Goal: Contribute content: Add original content to the website for others to see

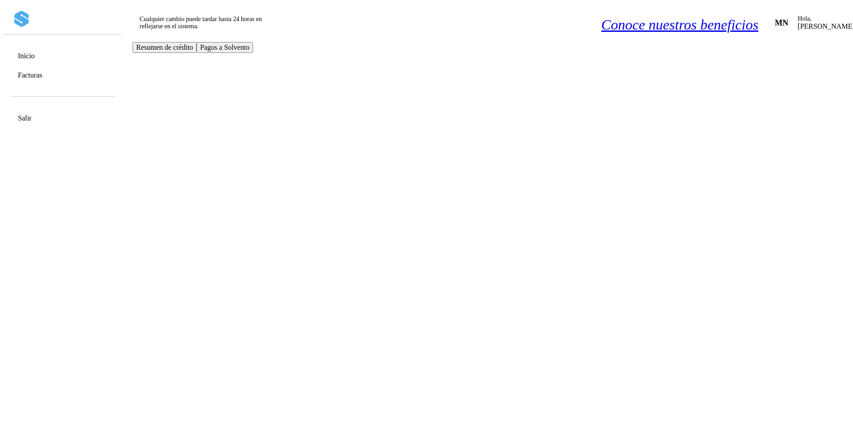
click at [853, 17] on icon at bounding box center [866, 21] width 9 height 9
click at [764, 57] on div "Cerrar sesión" at bounding box center [825, 53] width 122 height 17
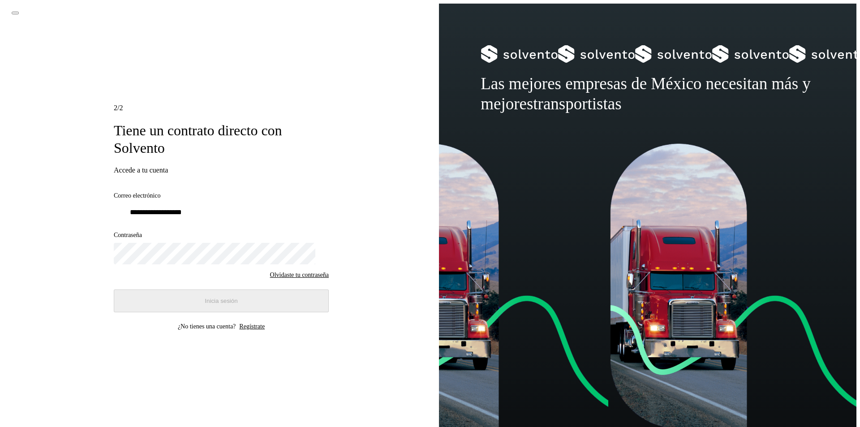
type input "**********"
drag, startPoint x: 204, startPoint y: 299, endPoint x: 208, endPoint y: 296, distance: 5.5
click at [205, 299] on span "Inicia sesión" at bounding box center [221, 300] width 33 height 7
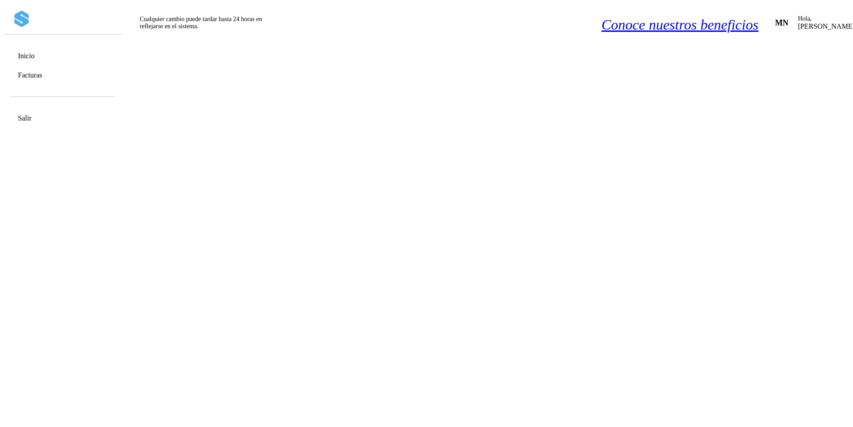
scroll to position [269, 0]
click at [34, 72] on link "Facturas" at bounding box center [30, 75] width 24 height 9
click at [853, 17] on icon at bounding box center [866, 21] width 9 height 9
click at [778, 56] on div "Cerrar sesión" at bounding box center [825, 53] width 122 height 17
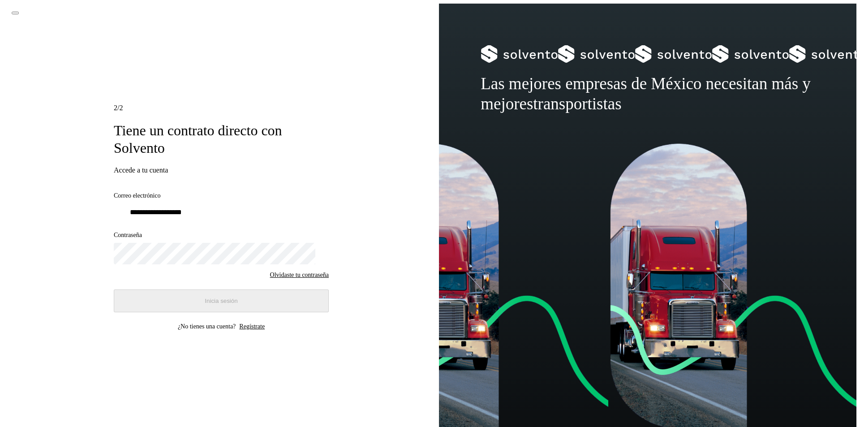
type input "**********"
click at [173, 294] on button "Inicia sesión" at bounding box center [221, 300] width 215 height 23
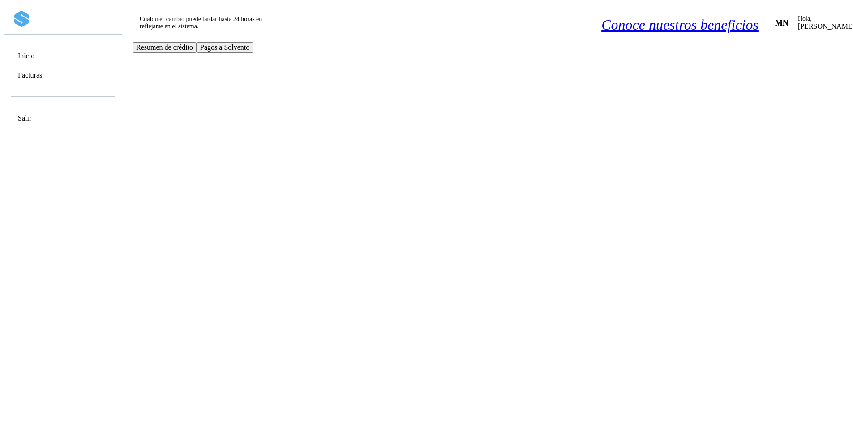
click at [42, 77] on link "Facturas" at bounding box center [30, 75] width 24 height 9
click at [42, 79] on link "Facturas" at bounding box center [30, 75] width 24 height 9
click at [42, 75] on link "Facturas" at bounding box center [30, 75] width 24 height 9
click at [38, 77] on link "Facturas" at bounding box center [30, 75] width 24 height 9
click at [33, 52] on link "Inicio" at bounding box center [26, 56] width 17 height 9
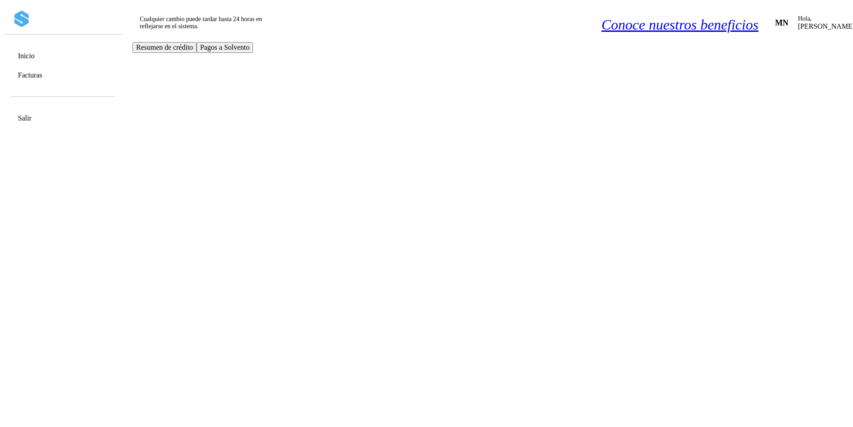
click at [42, 81] on div "Facturas" at bounding box center [62, 74] width 105 height 17
click at [58, 396] on icon at bounding box center [58, 396] width 0 height 0
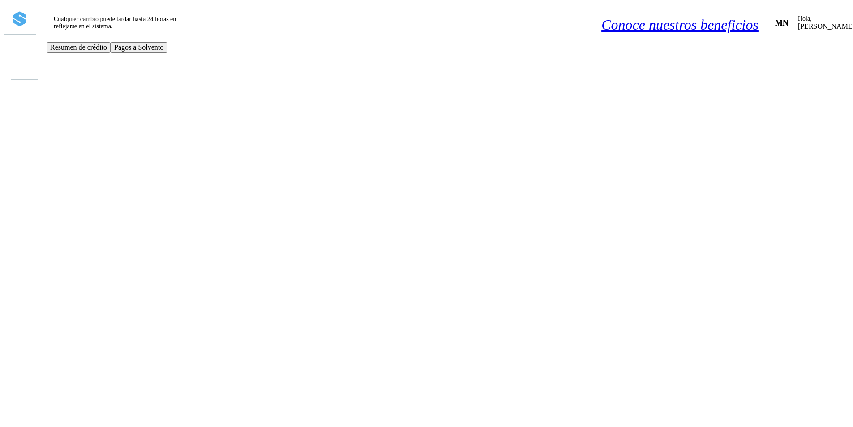
click at [19, 396] on icon at bounding box center [19, 396] width 0 height 0
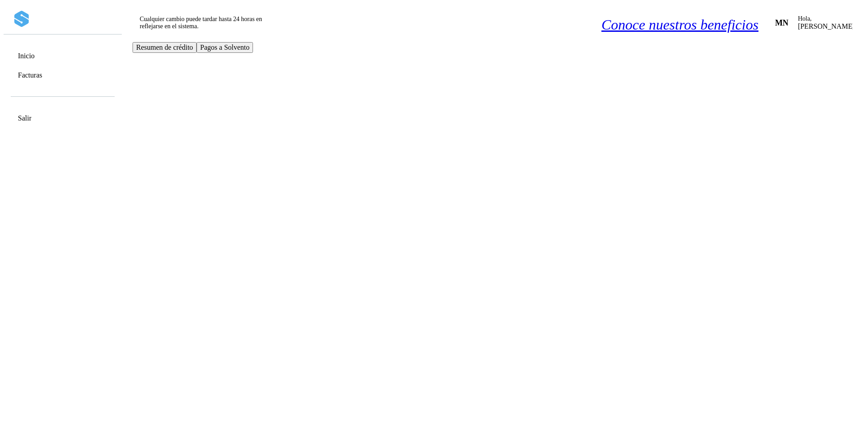
click at [42, 73] on link "Facturas" at bounding box center [30, 75] width 24 height 9
click at [42, 79] on link "Facturas" at bounding box center [30, 75] width 24 height 9
click at [250, 51] on span "Pagos a Solvento" at bounding box center [224, 47] width 49 height 8
click at [26, 73] on link "Facturas" at bounding box center [30, 75] width 24 height 9
click at [193, 49] on span "Resumen de crédito" at bounding box center [164, 47] width 57 height 8
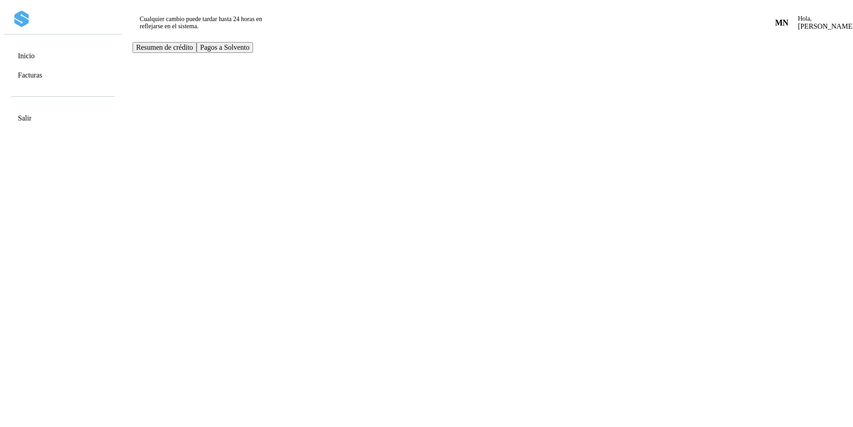
click at [42, 76] on link "Facturas" at bounding box center [30, 75] width 24 height 9
click at [853, 17] on icon at bounding box center [866, 21] width 9 height 9
click at [782, 56] on div "Cerrar sesión" at bounding box center [825, 53] width 122 height 17
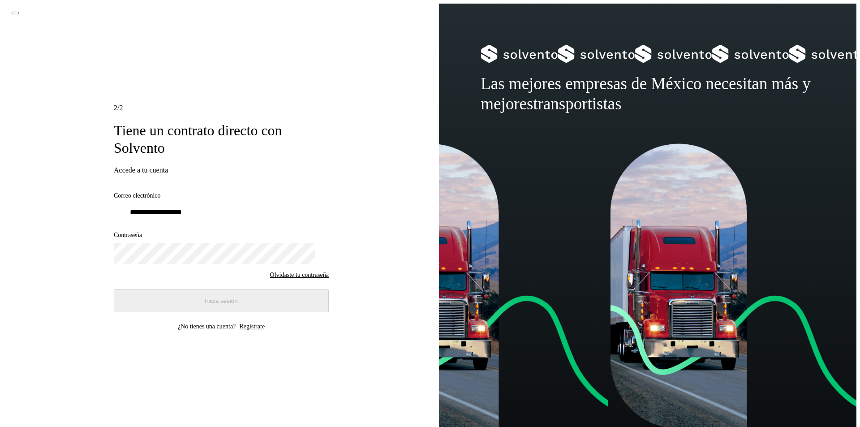
type input "**********"
click at [238, 295] on button "Inicia sesión" at bounding box center [221, 300] width 215 height 23
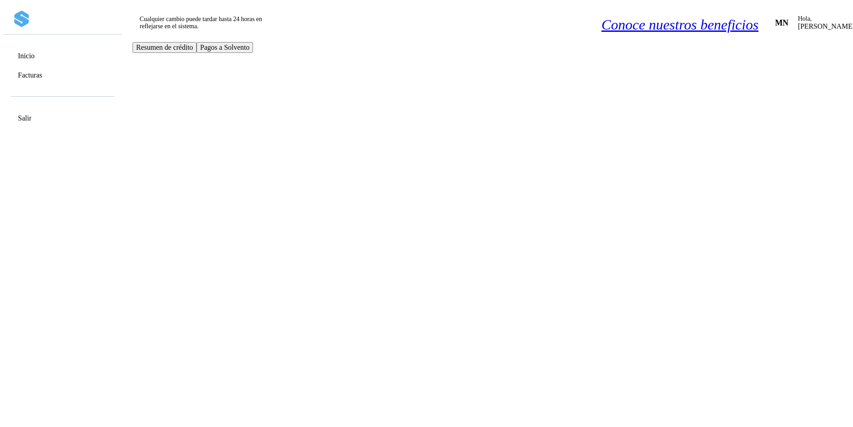
click at [36, 74] on link "Facturas" at bounding box center [30, 75] width 24 height 9
click at [30, 79] on div "Facturas" at bounding box center [28, 75] width 28 height 9
click at [80, 225] on div "Inicio Facturas Salir" at bounding box center [63, 217] width 118 height 427
click at [39, 77] on link "Facturas" at bounding box center [30, 75] width 24 height 9
click at [42, 73] on link "Facturas" at bounding box center [30, 75] width 24 height 9
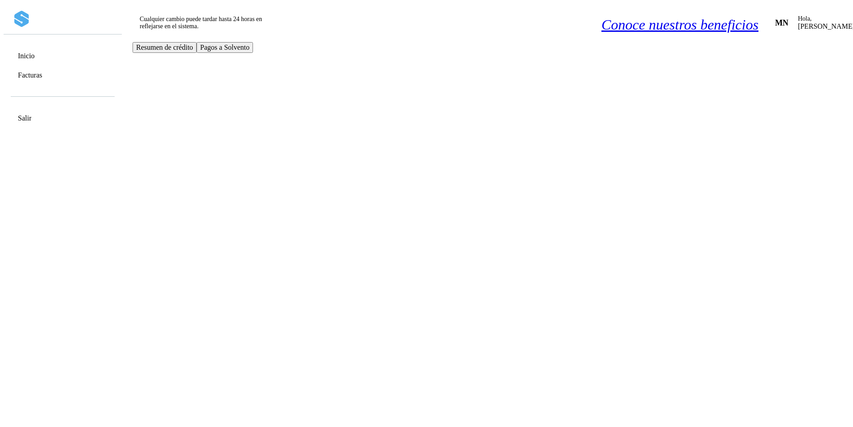
click at [42, 73] on link "Facturas" at bounding box center [30, 75] width 24 height 9
click at [42, 75] on link "Facturas" at bounding box center [30, 75] width 24 height 9
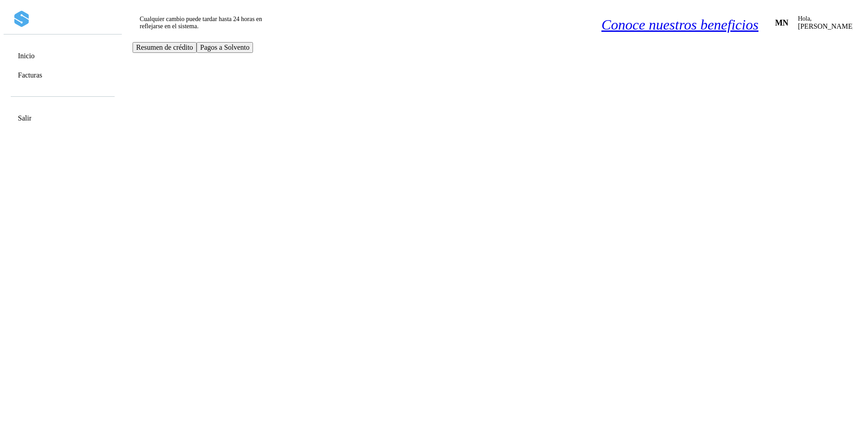
click at [42, 75] on link "Facturas" at bounding box center [30, 75] width 24 height 9
click at [33, 53] on link "Inicio" at bounding box center [26, 56] width 17 height 9
click at [42, 74] on link "Facturas" at bounding box center [30, 75] width 24 height 9
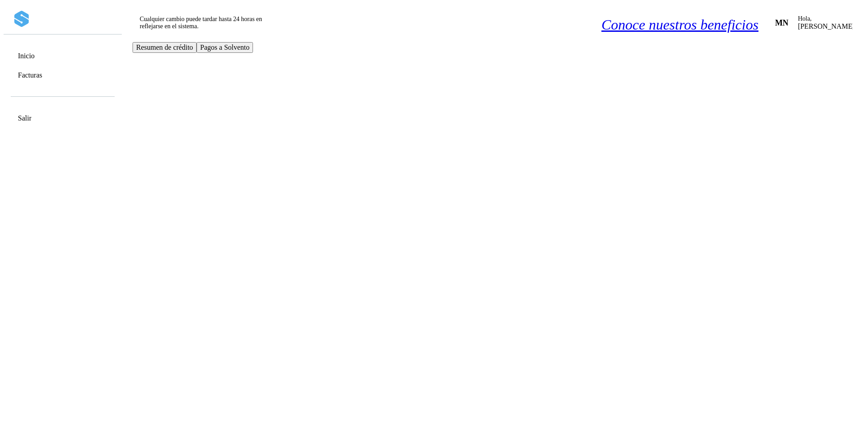
click at [42, 74] on link "Facturas" at bounding box center [30, 75] width 24 height 9
click at [32, 81] on div "Facturas" at bounding box center [62, 74] width 105 height 17
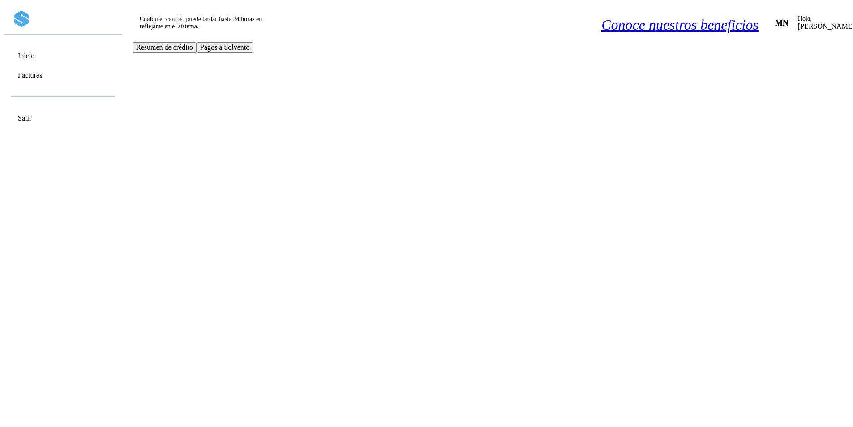
click at [32, 81] on div "Facturas" at bounding box center [62, 74] width 105 height 17
click at [52, 15] on div at bounding box center [62, 19] width 97 height 16
click at [42, 74] on link "Facturas" at bounding box center [30, 75] width 24 height 9
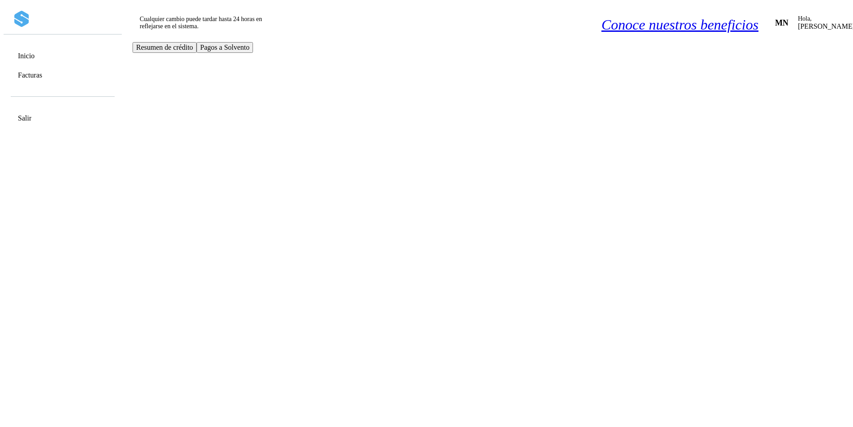
click at [42, 74] on link "Facturas" at bounding box center [30, 75] width 24 height 9
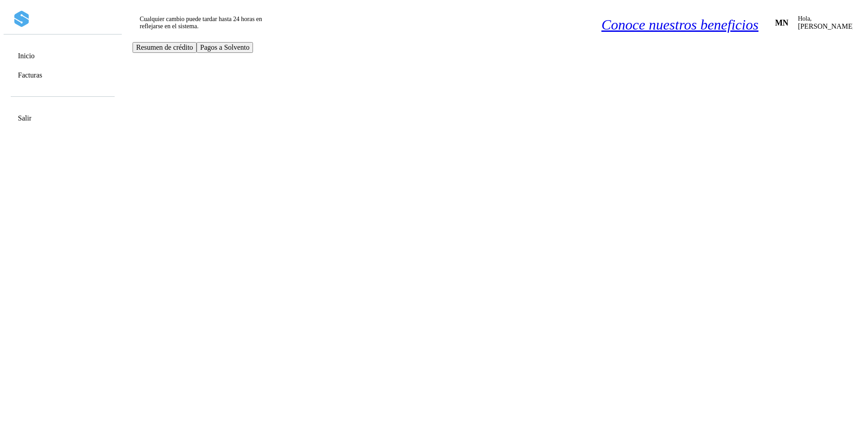
click at [36, 47] on div "Inicio" at bounding box center [62, 55] width 105 height 17
click at [42, 74] on link "Facturas" at bounding box center [30, 75] width 24 height 9
click at [798, 15] on p "Hola," at bounding box center [826, 18] width 57 height 7
click at [853, 17] on icon at bounding box center [866, 21] width 9 height 9
click at [764, 62] on div "Cerrar sesión" at bounding box center [825, 53] width 122 height 17
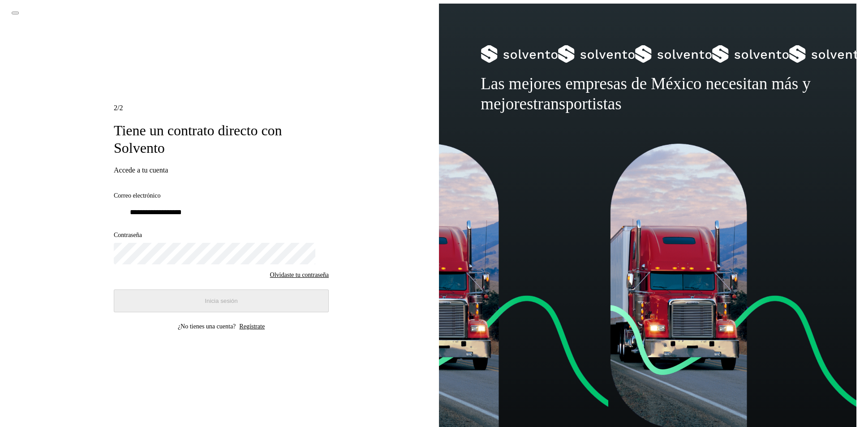
type input "**********"
click at [221, 297] on span "Inicia sesión" at bounding box center [221, 300] width 33 height 7
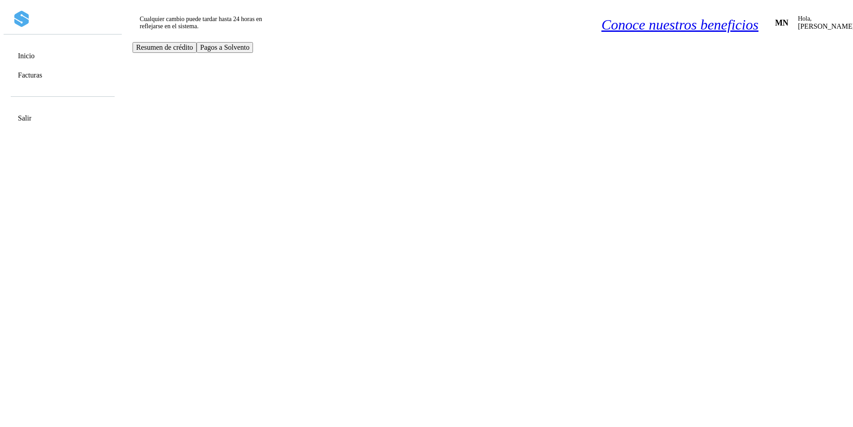
click at [42, 74] on link "Facturas" at bounding box center [30, 75] width 24 height 9
click at [853, 17] on icon at bounding box center [866, 21] width 9 height 9
click at [775, 43] on div "Documentación" at bounding box center [825, 36] width 122 height 17
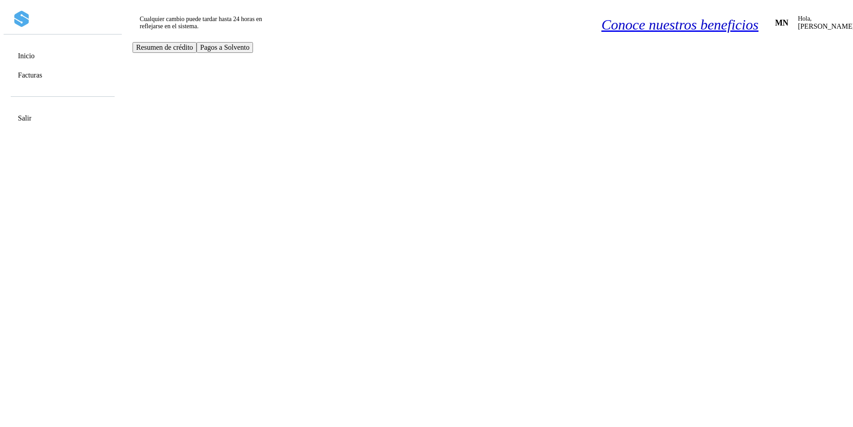
click at [42, 73] on link "Facturas" at bounding box center [30, 75] width 24 height 9
click at [41, 81] on div "Facturas" at bounding box center [62, 74] width 105 height 17
click at [42, 77] on link "Facturas" at bounding box center [30, 75] width 24 height 9
click at [775, 23] on span "MN" at bounding box center [781, 23] width 13 height 0
click at [798, 22] on p "[PERSON_NAME]" at bounding box center [826, 26] width 57 height 8
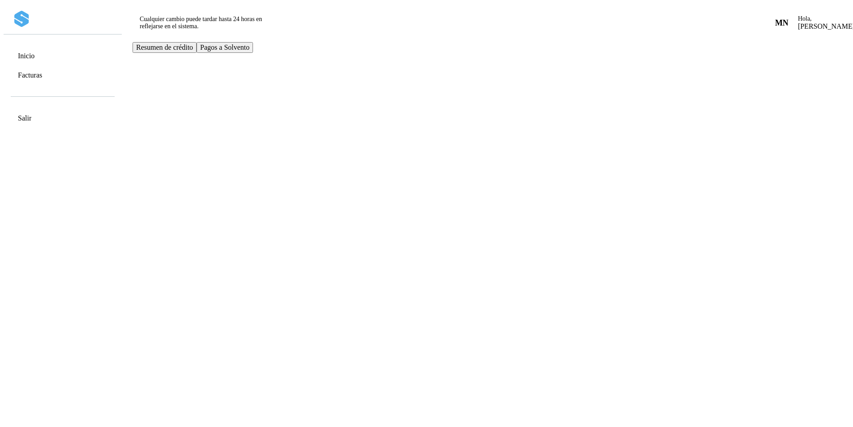
click at [853, 17] on icon at bounding box center [866, 21] width 9 height 9
click at [764, 57] on div "Cerrar sesión" at bounding box center [825, 53] width 122 height 17
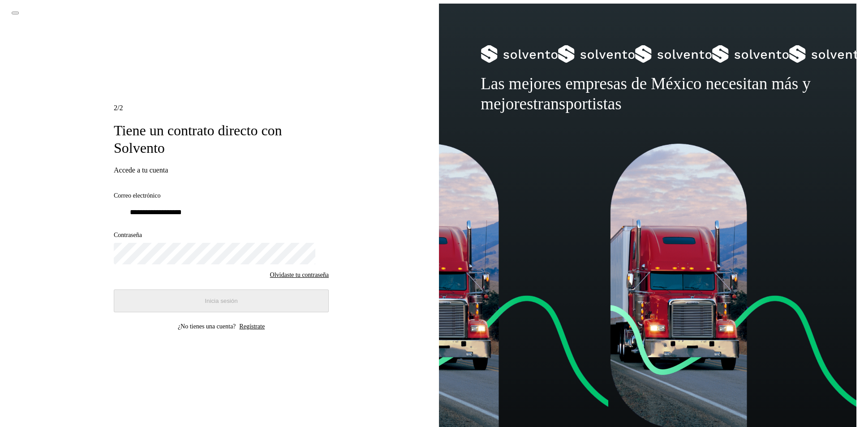
type input "**********"
click at [190, 301] on button "Inicia sesión" at bounding box center [221, 300] width 215 height 23
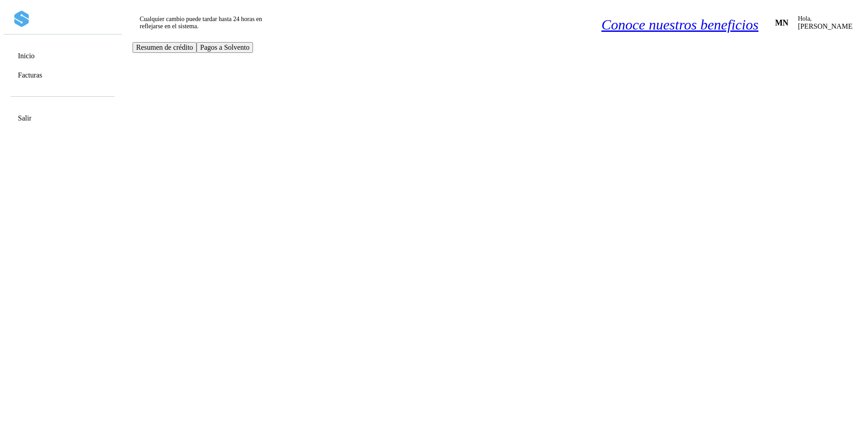
click at [38, 73] on link "Facturas" at bounding box center [30, 75] width 24 height 9
click at [42, 73] on link "Facturas" at bounding box center [30, 75] width 24 height 9
click at [853, 17] on icon at bounding box center [866, 21] width 9 height 9
click at [772, 56] on div "Cerrar sesión" at bounding box center [825, 53] width 122 height 17
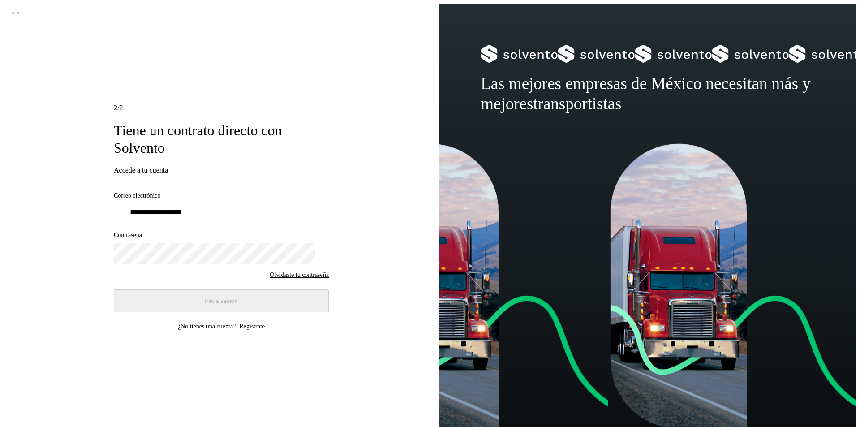
type input "**********"
click at [168, 291] on button "Inicia sesión" at bounding box center [221, 300] width 215 height 23
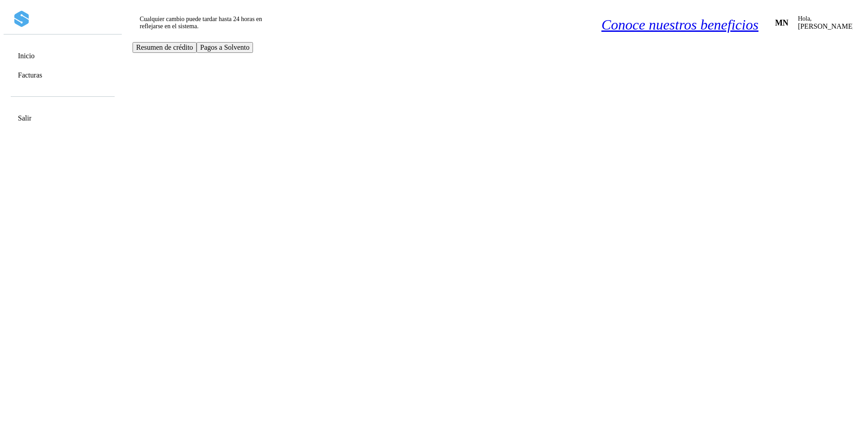
click at [42, 71] on link "Facturas" at bounding box center [30, 75] width 24 height 9
click at [34, 77] on link "Facturas" at bounding box center [30, 75] width 24 height 9
click at [14, 75] on icon at bounding box center [14, 75] width 0 height 0
click at [40, 72] on link "Facturas" at bounding box center [30, 75] width 24 height 9
click at [853, 17] on icon at bounding box center [866, 21] width 9 height 9
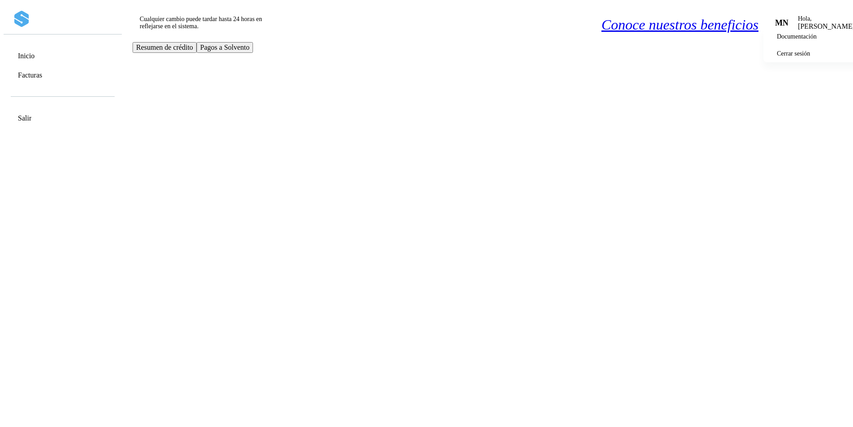
click at [774, 57] on div "Cerrar sesión" at bounding box center [825, 53] width 122 height 17
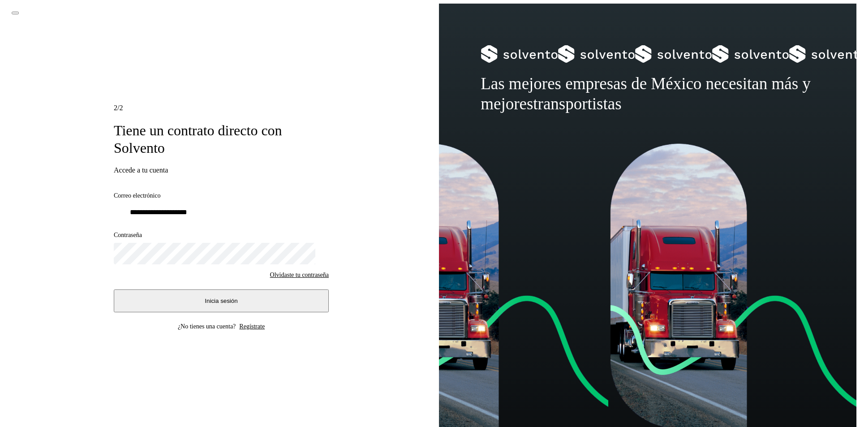
click at [205, 297] on span "Inicia sesión" at bounding box center [221, 300] width 33 height 7
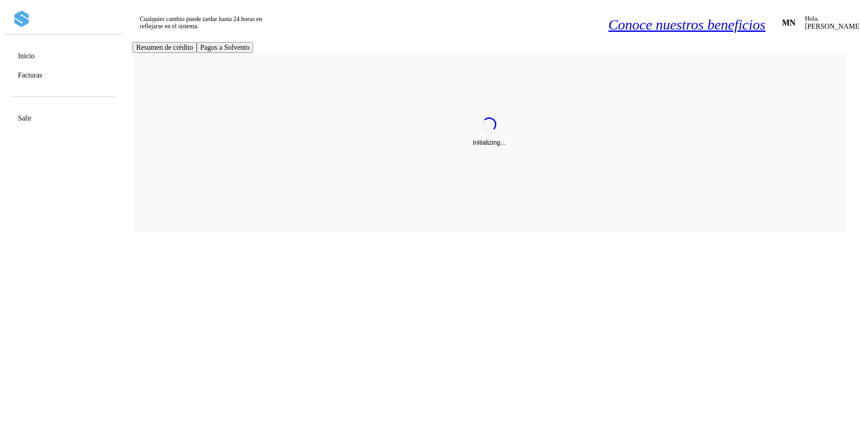
click at [42, 72] on link "Facturas" at bounding box center [30, 75] width 24 height 9
click at [42, 73] on link "Facturas" at bounding box center [30, 75] width 24 height 9
click at [853, 17] on icon at bounding box center [866, 21] width 9 height 9
click at [776, 59] on div "Cerrar sesión" at bounding box center [825, 53] width 122 height 17
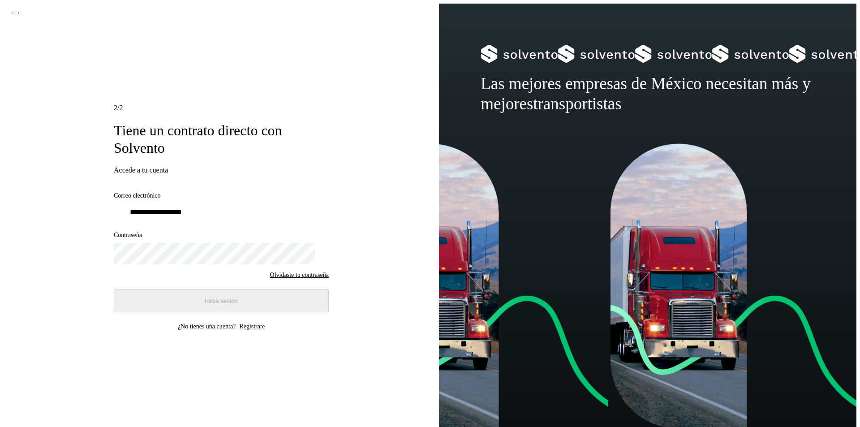
type input "**********"
click at [199, 292] on button "Inicia sesión" at bounding box center [221, 300] width 215 height 23
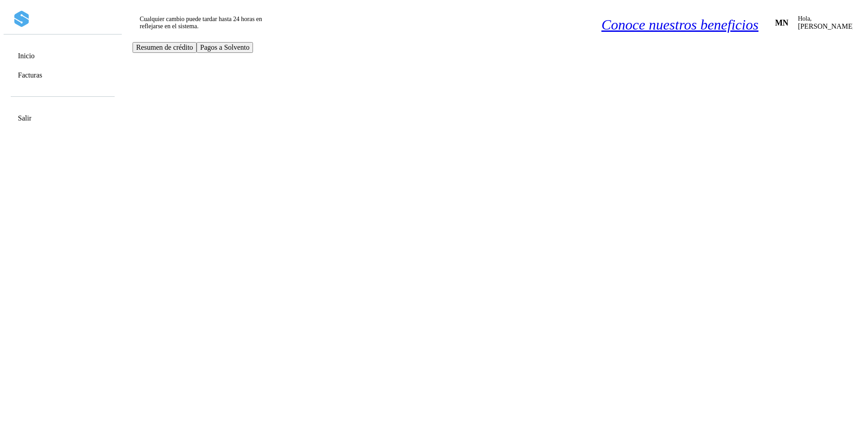
click at [40, 77] on link "Facturas" at bounding box center [30, 75] width 24 height 9
click at [41, 73] on link "Facturas" at bounding box center [30, 75] width 24 height 9
click at [42, 73] on link "Facturas" at bounding box center [30, 75] width 24 height 9
click at [853, 17] on icon at bounding box center [866, 21] width 9 height 9
click at [789, 56] on div "Cerrar sesión" at bounding box center [825, 53] width 122 height 17
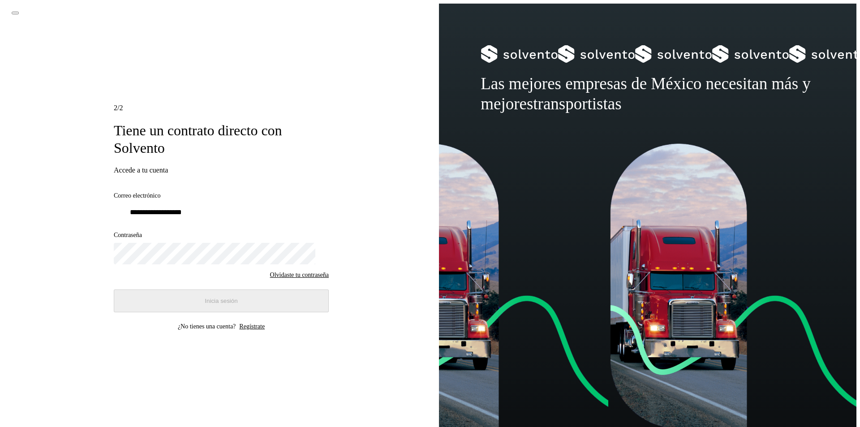
type input "**********"
click at [224, 297] on span "Inicia sesión" at bounding box center [221, 300] width 33 height 7
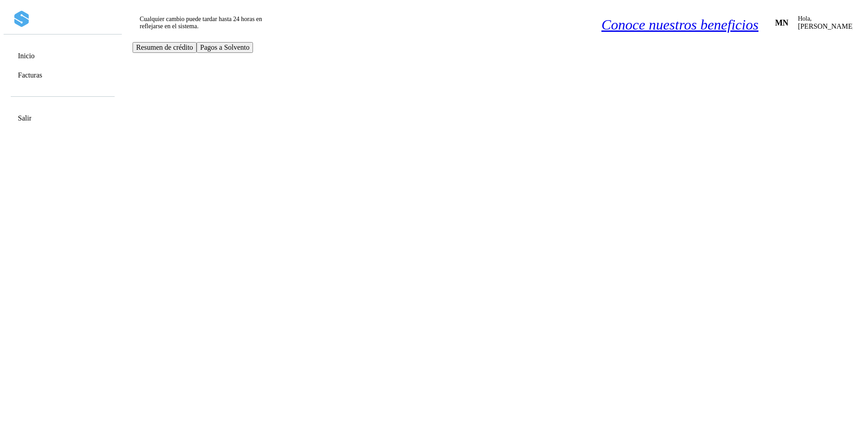
click at [34, 54] on link "Inicio" at bounding box center [26, 56] width 17 height 9
click at [42, 72] on link "Facturas" at bounding box center [30, 75] width 24 height 9
click at [34, 52] on link "Inicio" at bounding box center [26, 56] width 17 height 9
click at [33, 67] on div "Facturas" at bounding box center [62, 74] width 105 height 17
click at [853, 17] on icon at bounding box center [866, 21] width 9 height 9
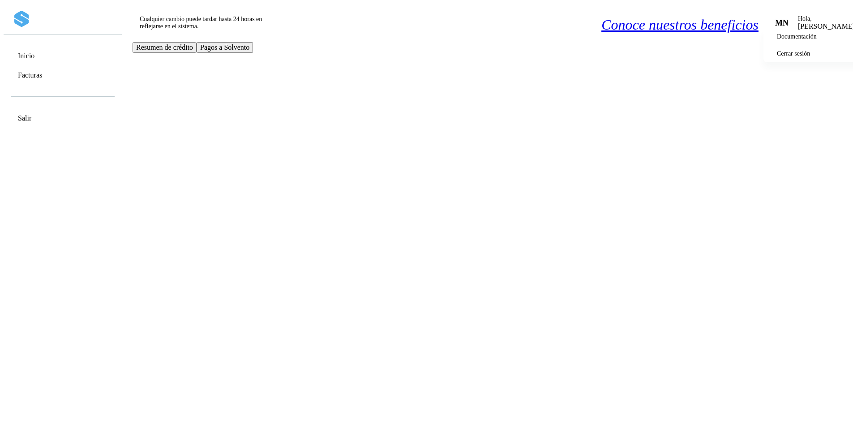
click at [764, 60] on div "Cerrar sesión" at bounding box center [825, 53] width 122 height 17
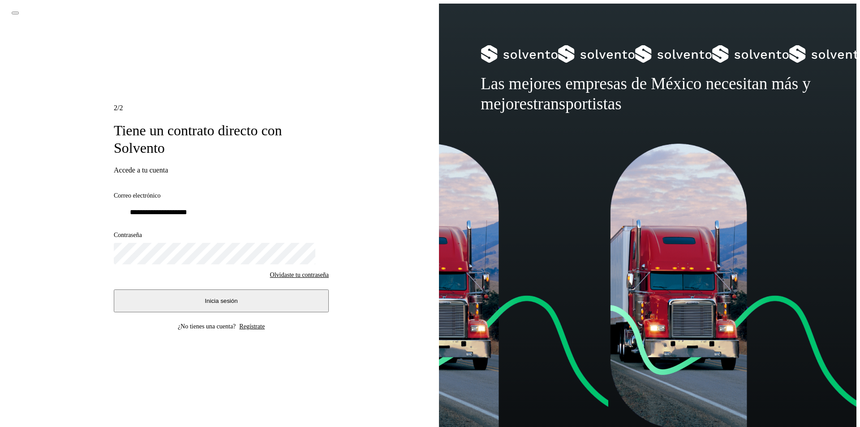
click at [247, 293] on button "Inicia sesión" at bounding box center [221, 300] width 215 height 23
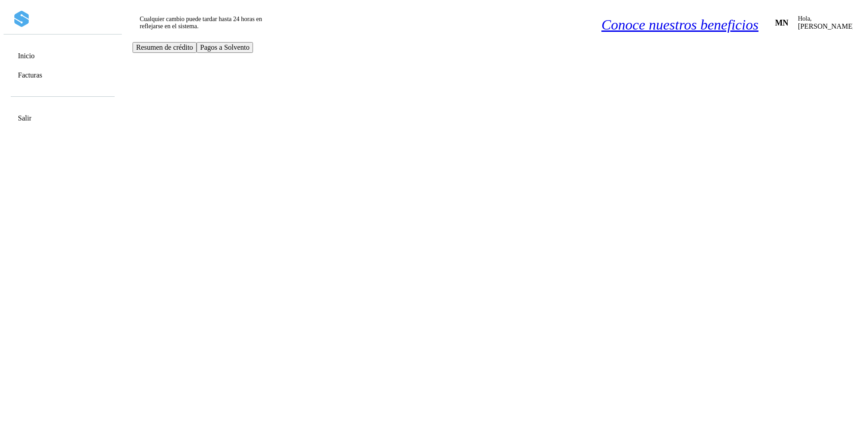
click at [35, 76] on link "Facturas" at bounding box center [30, 75] width 24 height 9
click at [42, 72] on link "Facturas" at bounding box center [30, 75] width 24 height 9
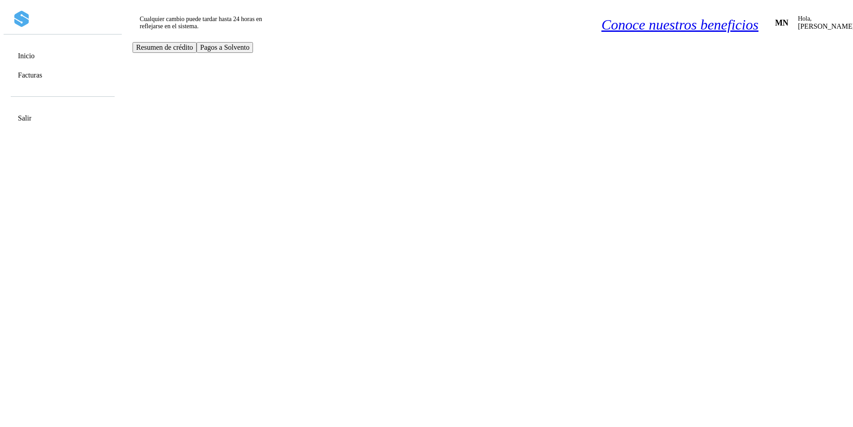
click at [42, 72] on link "Facturas" at bounding box center [30, 75] width 24 height 9
click at [43, 269] on div "Inicio Facturas Salir" at bounding box center [63, 217] width 118 height 427
click at [853, 17] on icon at bounding box center [866, 21] width 9 height 9
click at [773, 57] on div "Cerrar sesión" at bounding box center [825, 53] width 122 height 17
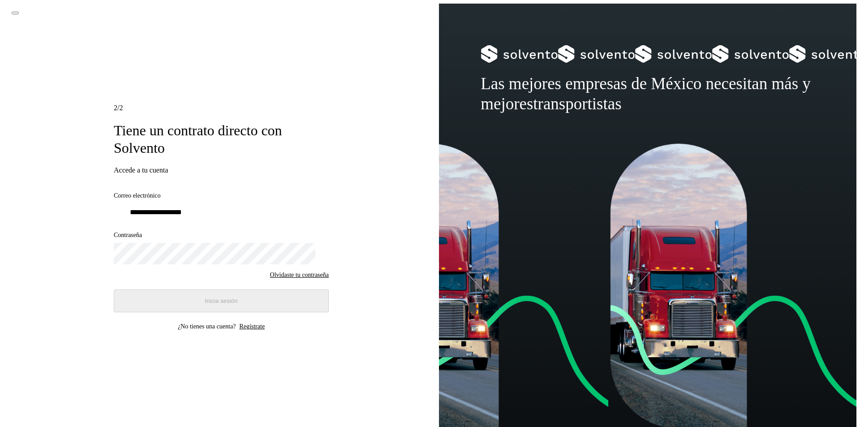
type input "**********"
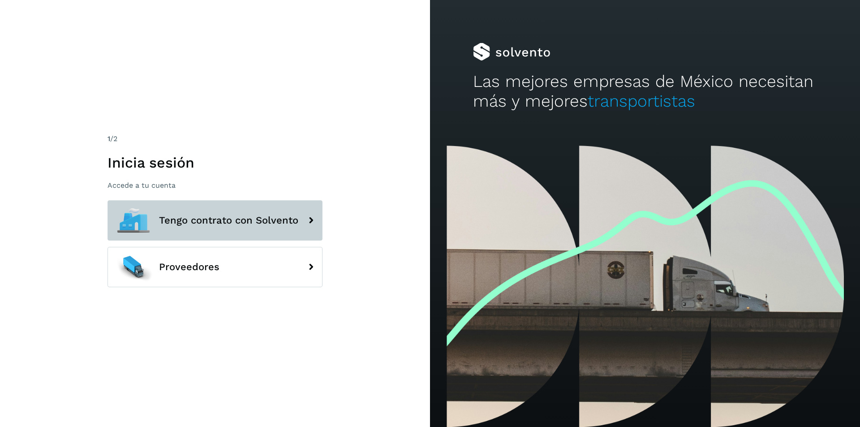
click at [229, 213] on button "Tengo contrato con Solvento" at bounding box center [215, 220] width 215 height 40
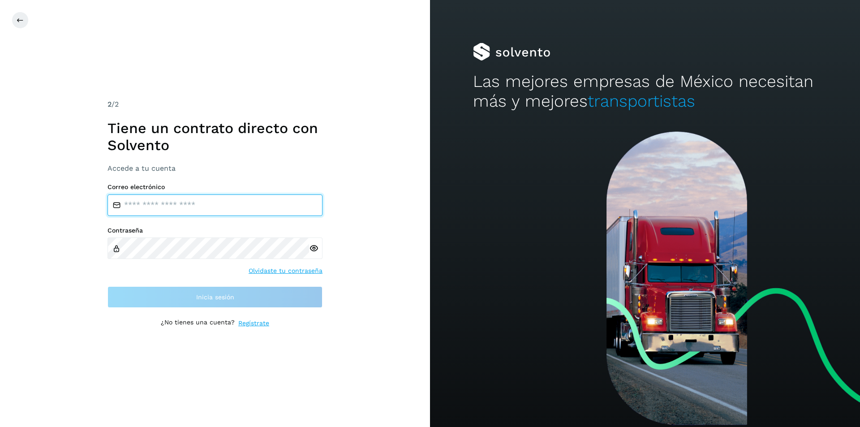
type input "**********"
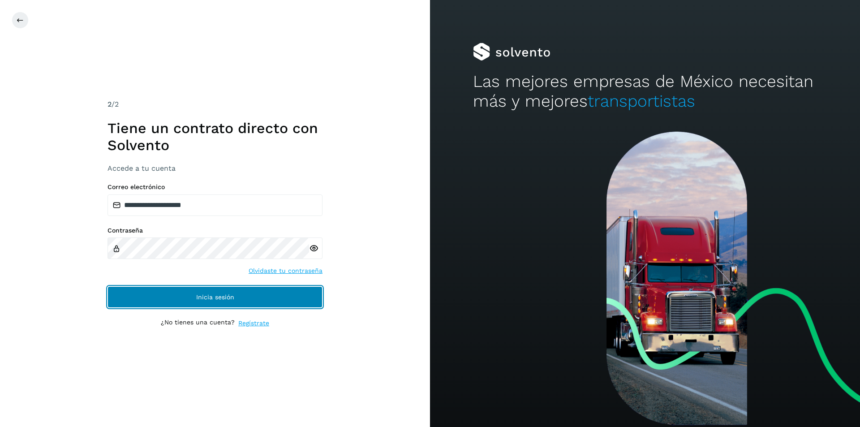
click at [202, 294] on span "Inicia sesión" at bounding box center [215, 297] width 38 height 6
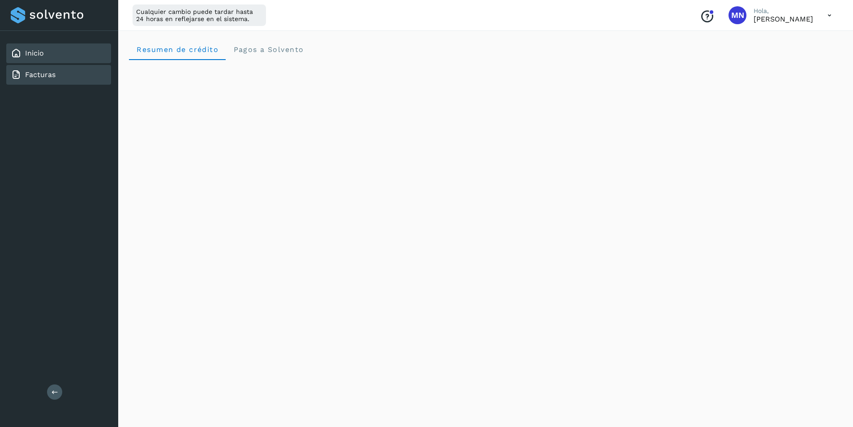
click at [31, 74] on link "Facturas" at bounding box center [40, 74] width 30 height 9
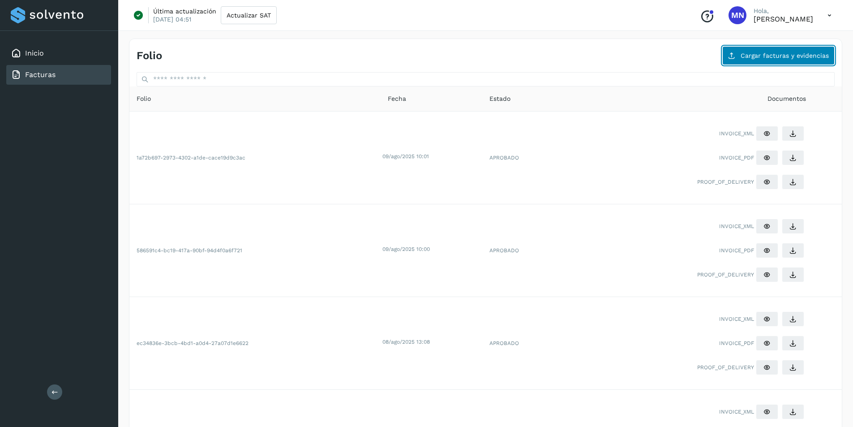
click at [774, 48] on button "Cargar facturas y evidencias" at bounding box center [779, 55] width 112 height 19
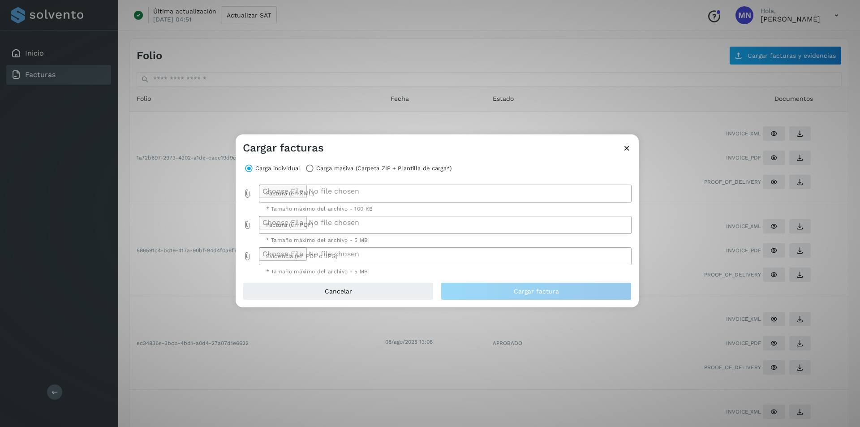
click at [281, 196] on div at bounding box center [443, 194] width 368 height 18
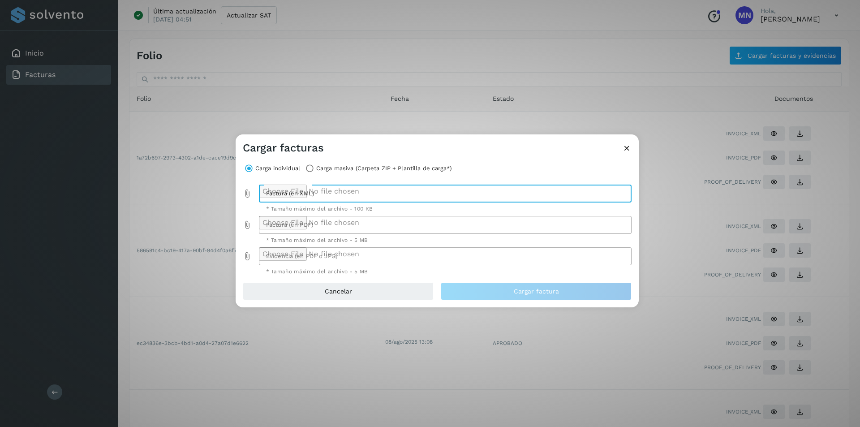
type input "**********"
click at [289, 225] on div at bounding box center [443, 225] width 368 height 18
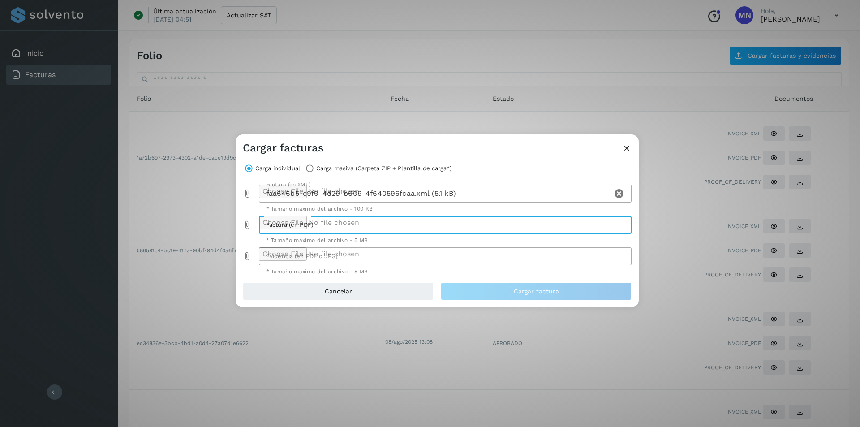
type input "**********"
click at [354, 257] on div at bounding box center [443, 256] width 368 height 18
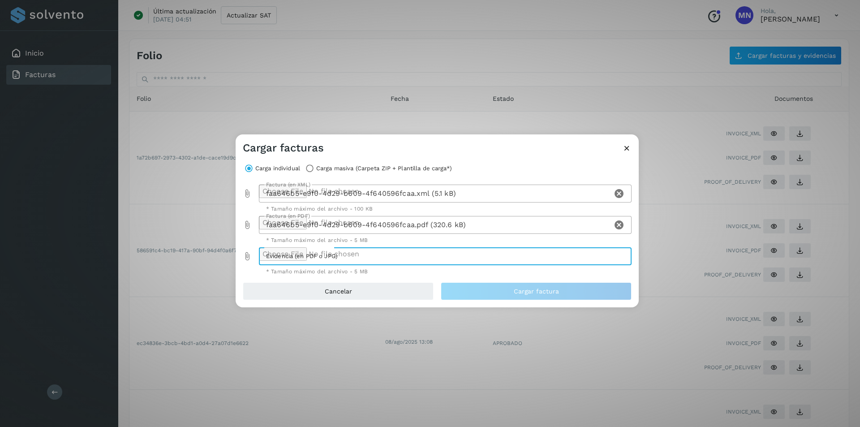
type input "**********"
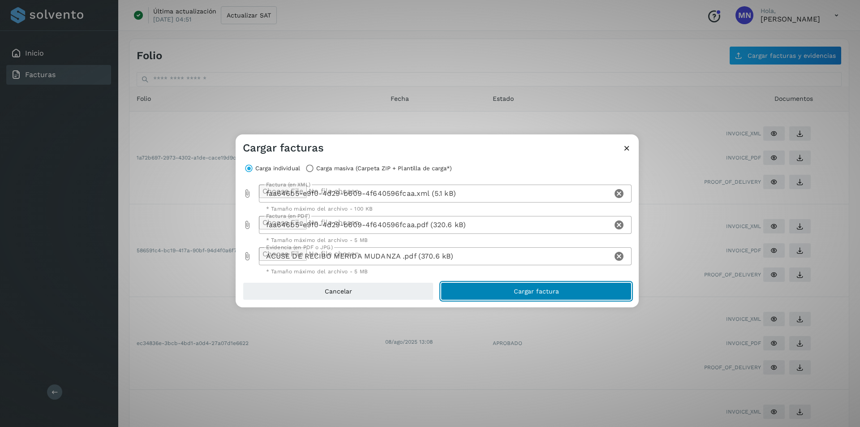
click at [536, 289] on span "Cargar factura" at bounding box center [536, 291] width 45 height 6
